Goal: Task Accomplishment & Management: Manage account settings

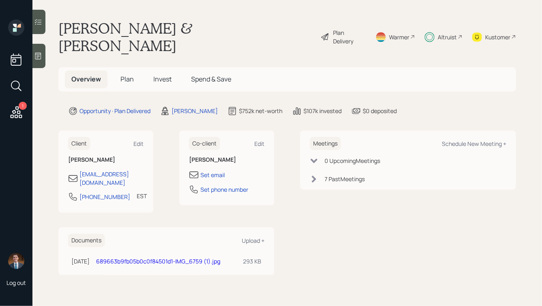
click at [150, 71] on h5 "Invest" at bounding box center [162, 79] width 31 height 17
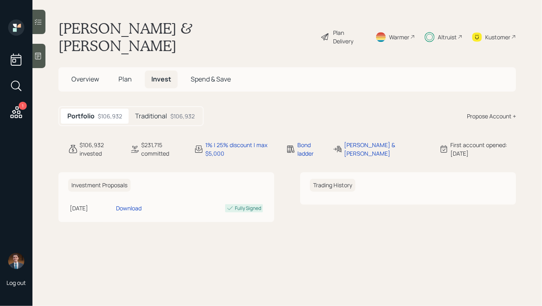
click at [163, 112] on h5 "Traditional" at bounding box center [151, 116] width 32 height 8
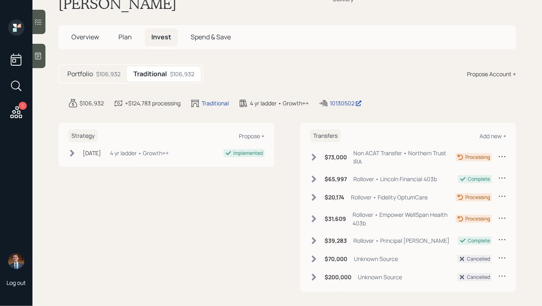
scroll to position [52, 0]
